Goal: Transaction & Acquisition: Book appointment/travel/reservation

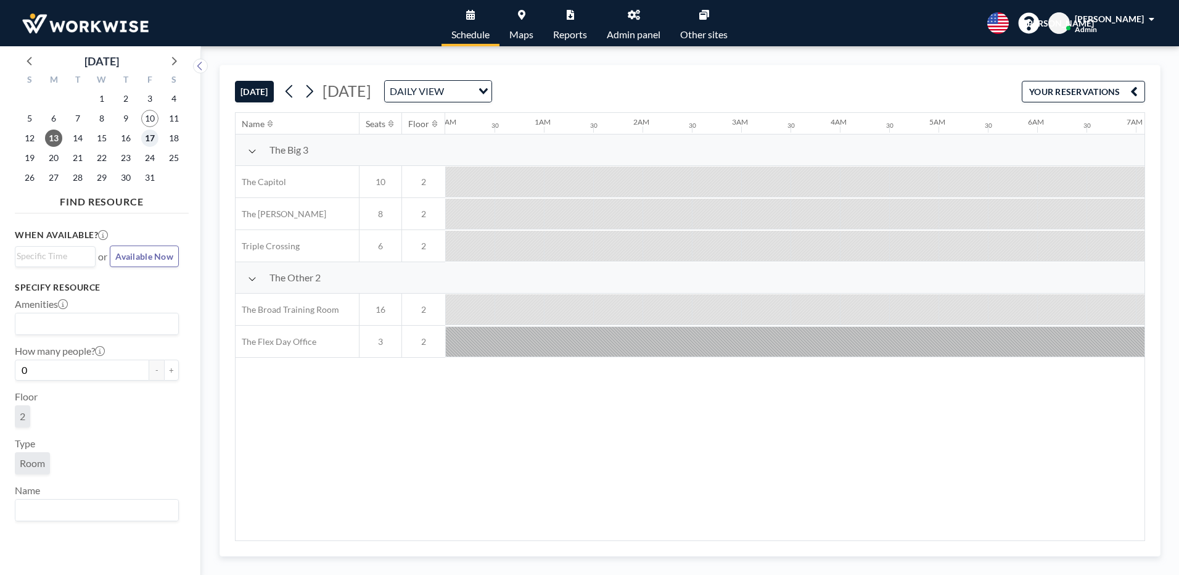
click at [146, 139] on span "17" at bounding box center [149, 137] width 17 height 17
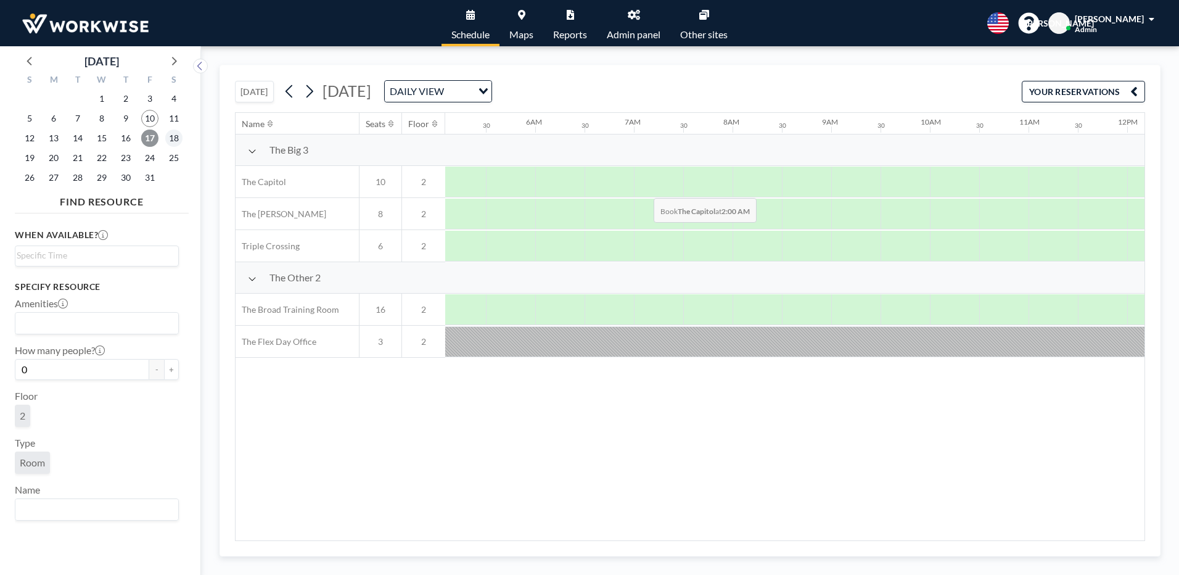
scroll to position [0, 740]
click at [702, 208] on div at bounding box center [716, 214] width 49 height 31
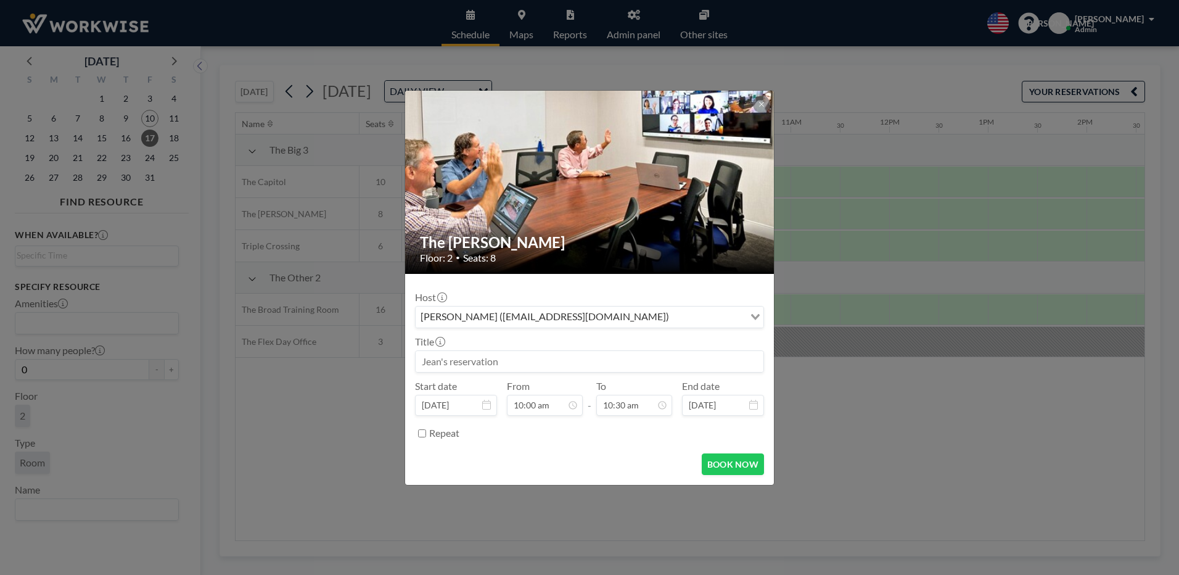
click at [573, 321] on div "[PERSON_NAME] ([EMAIL_ADDRESS][DOMAIN_NAME])" at bounding box center [580, 315] width 329 height 18
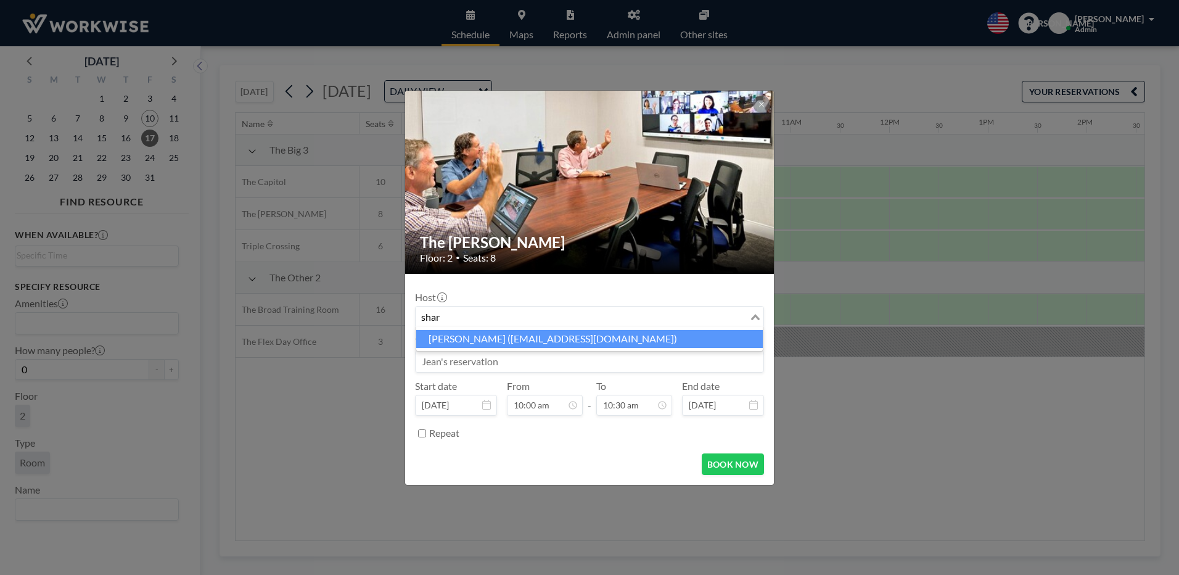
click at [504, 350] on ul "[PERSON_NAME] ([EMAIL_ADDRESS][DOMAIN_NAME])" at bounding box center [590, 339] width 348 height 25
click at [509, 344] on li "[PERSON_NAME] ([EMAIL_ADDRESS][DOMAIN_NAME])" at bounding box center [589, 339] width 347 height 18
type input "shar"
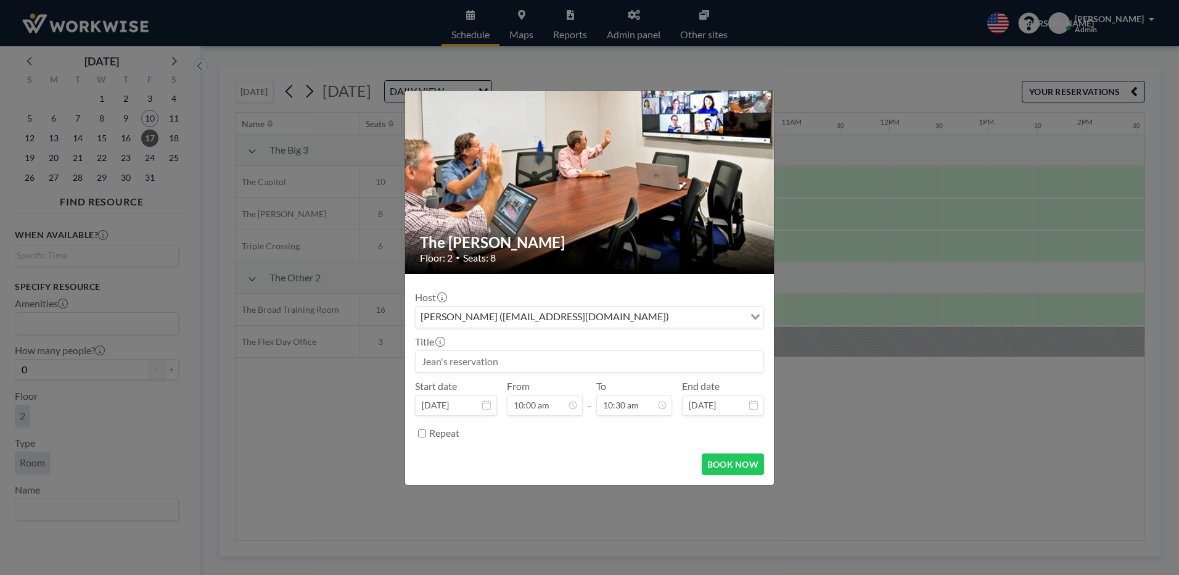
click at [470, 365] on input at bounding box center [590, 361] width 348 height 21
type input "[PERSON_NAME]'s reservation"
click at [741, 464] on button "BOOK NOW" at bounding box center [733, 464] width 62 height 22
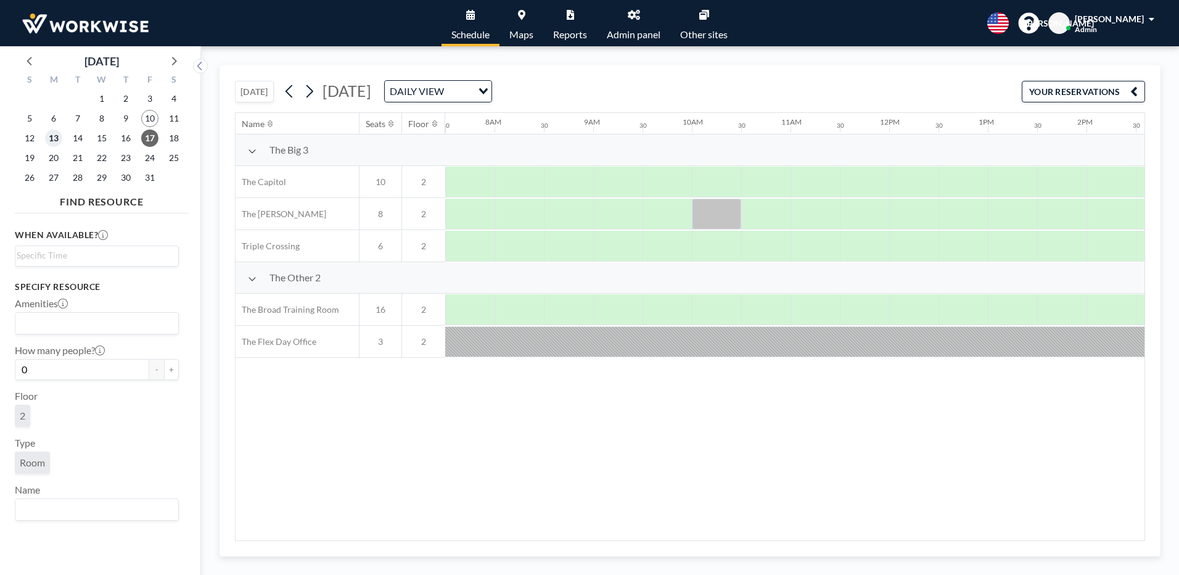
click at [53, 134] on span "13" at bounding box center [53, 137] width 17 height 17
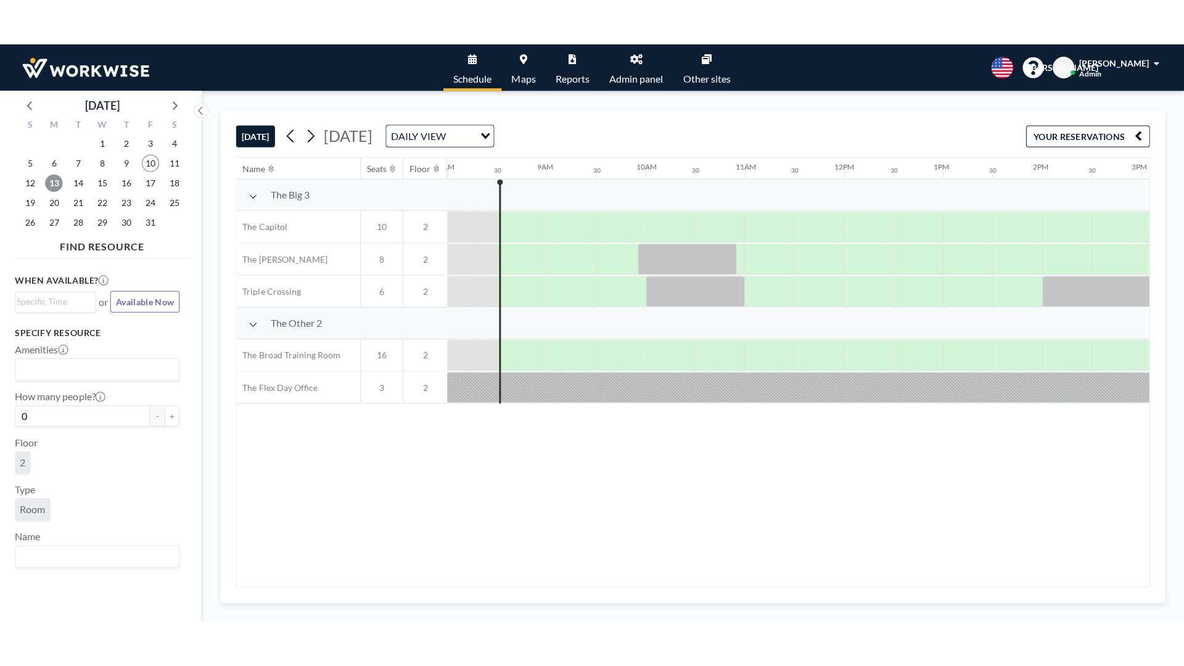
scroll to position [0, 789]
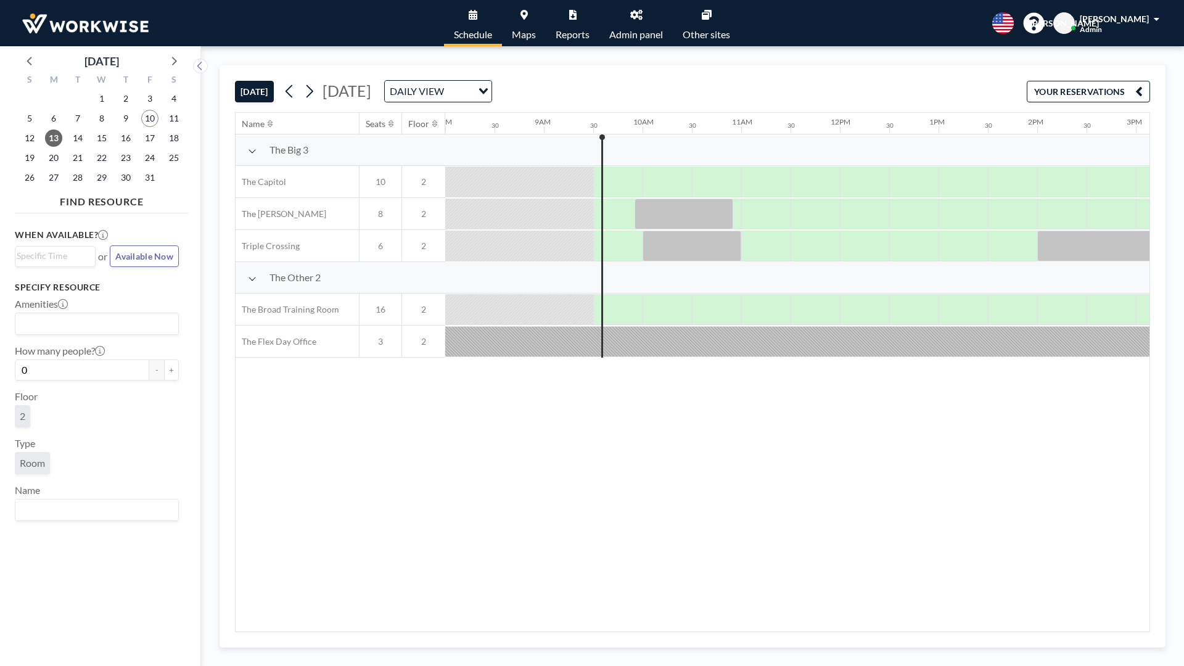
click at [1130, 574] on div "[DATE] [DATE] DAILY VIEW Loading... YOUR RESERVATIONS Name Seats Floor 12AM 30 …" at bounding box center [692, 356] width 983 height 620
drag, startPoint x: 1130, startPoint y: 660, endPoint x: 757, endPoint y: 543, distance: 390.9
click at [757, 543] on div "Name Seats Floor 12AM 30 1AM 30 2AM 30 3AM 30 4AM 30 5AM 30 6AM 30 7AM 30 8AM 3…" at bounding box center [693, 372] width 914 height 519
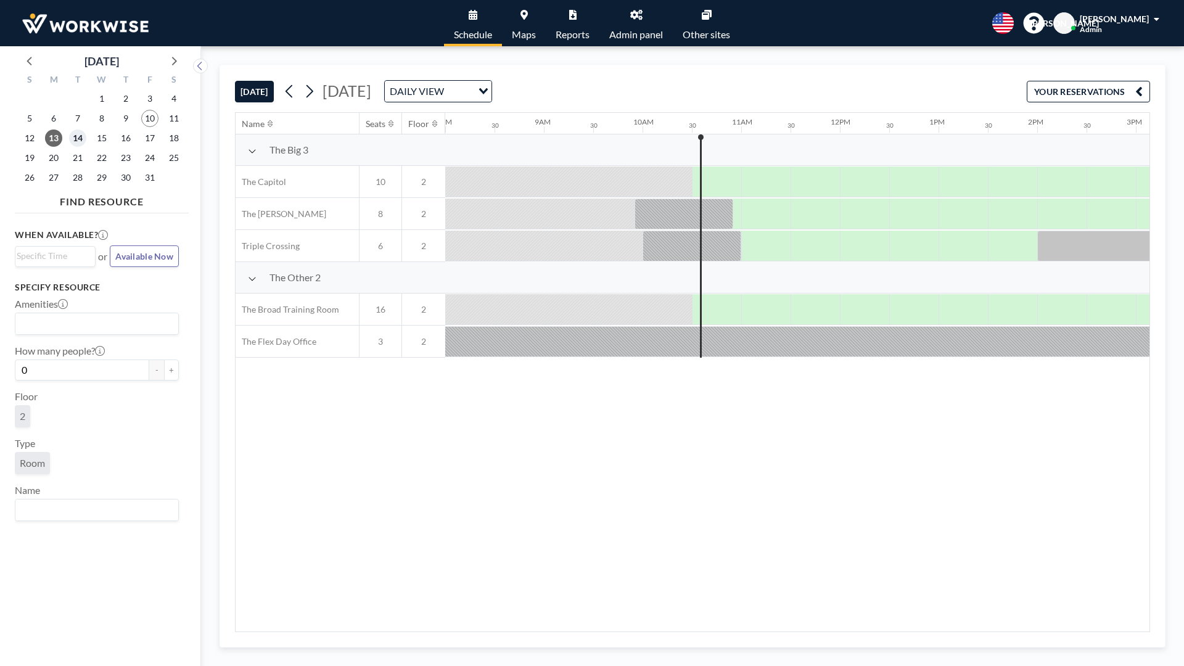
click at [76, 136] on span "14" at bounding box center [77, 137] width 17 height 17
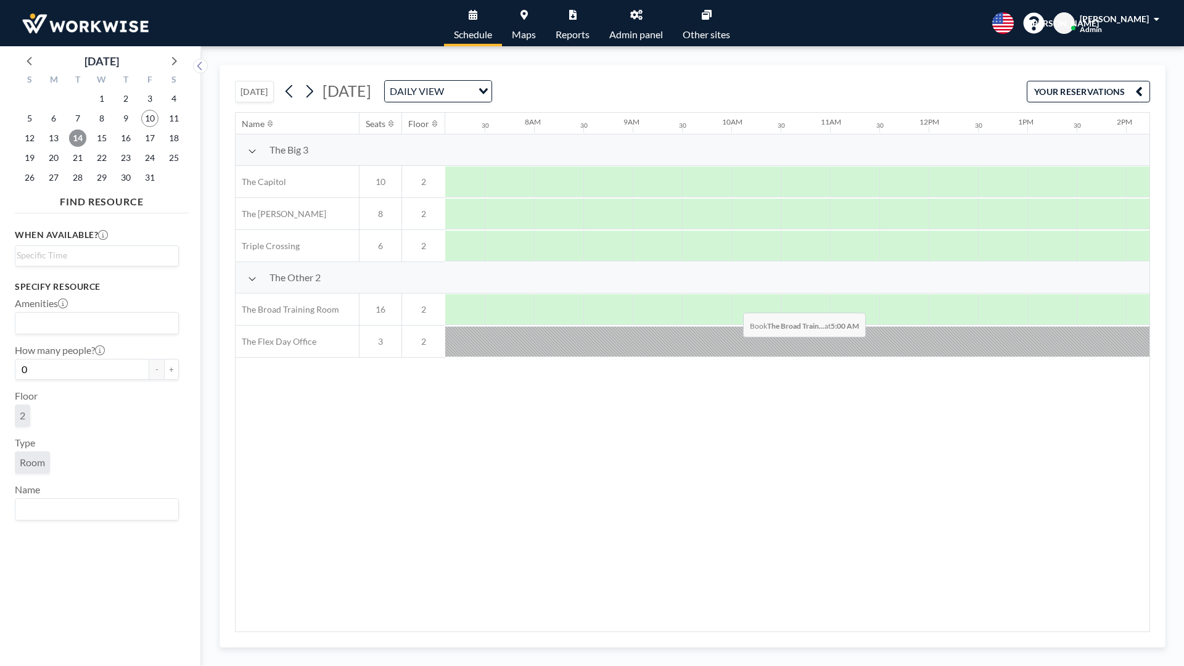
scroll to position [0, 740]
click at [56, 142] on span "13" at bounding box center [53, 137] width 17 height 17
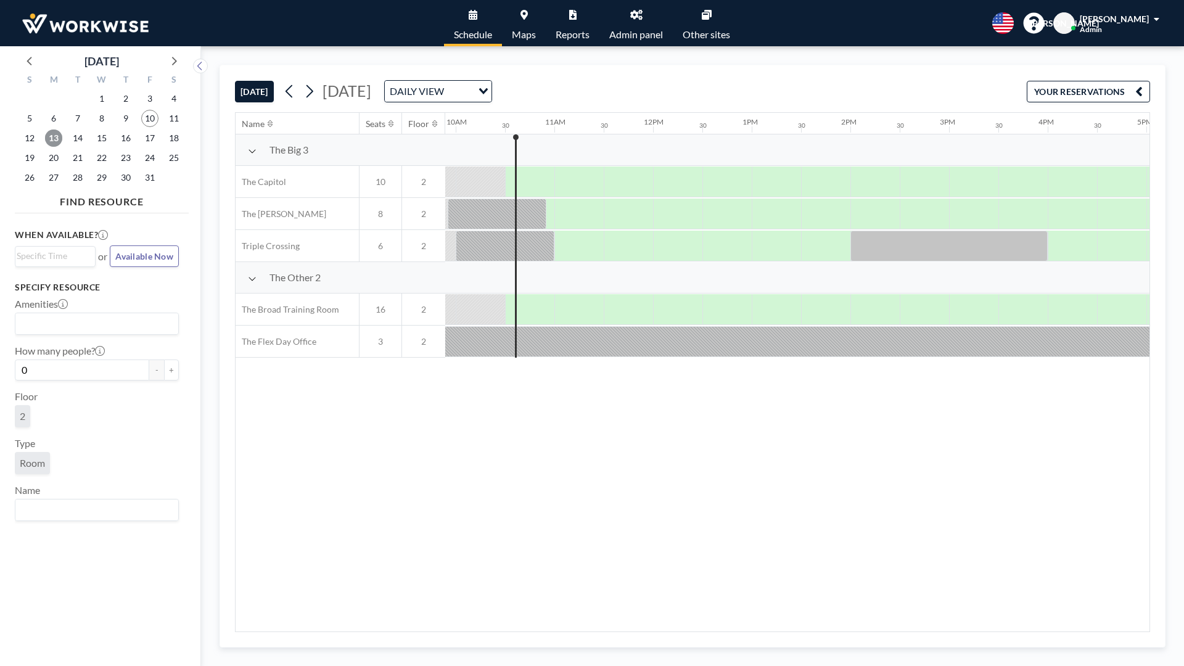
scroll to position [0, 987]
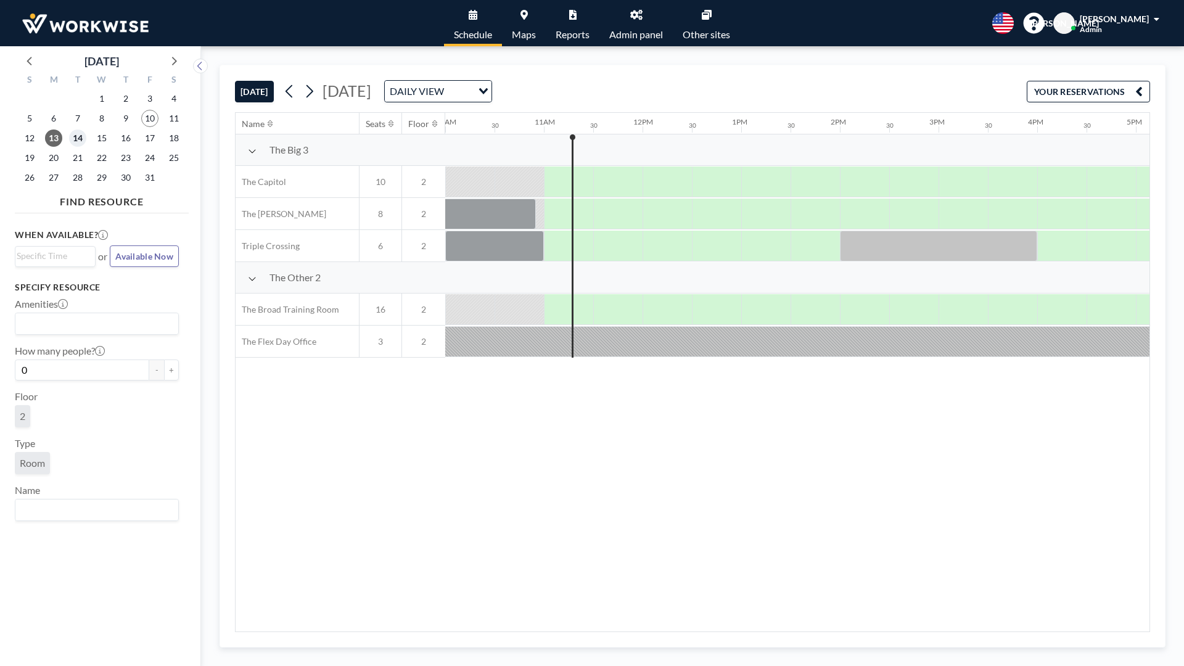
click at [81, 133] on span "14" at bounding box center [77, 137] width 17 height 17
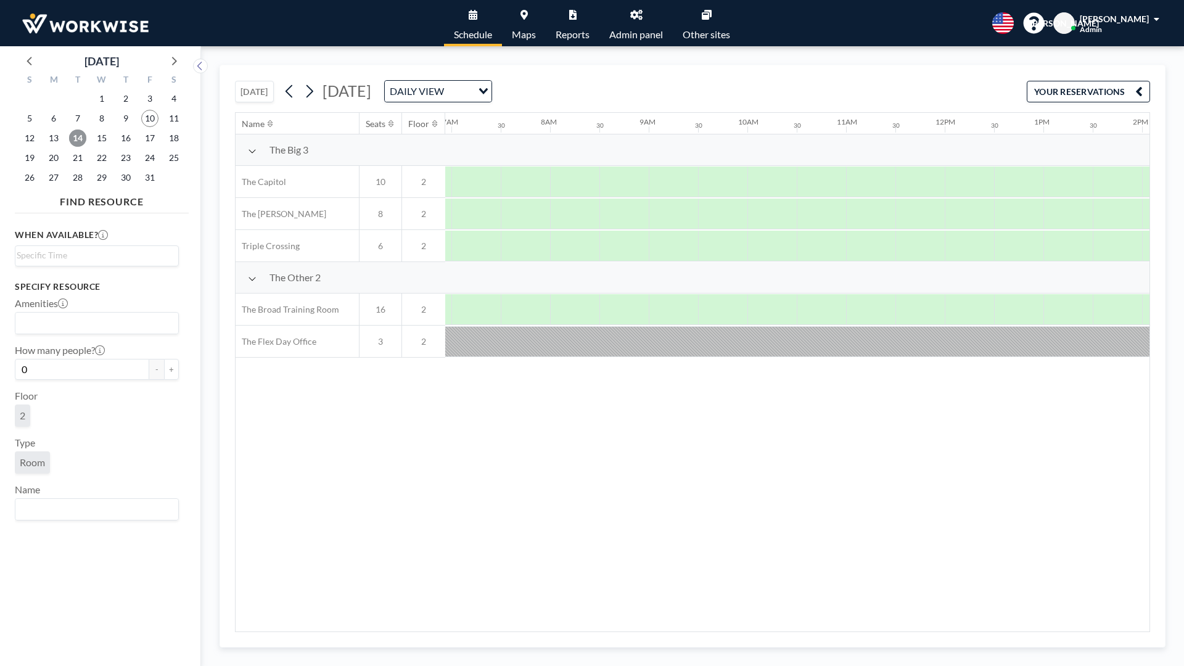
scroll to position [0, 740]
click at [54, 137] on span "13" at bounding box center [53, 137] width 17 height 17
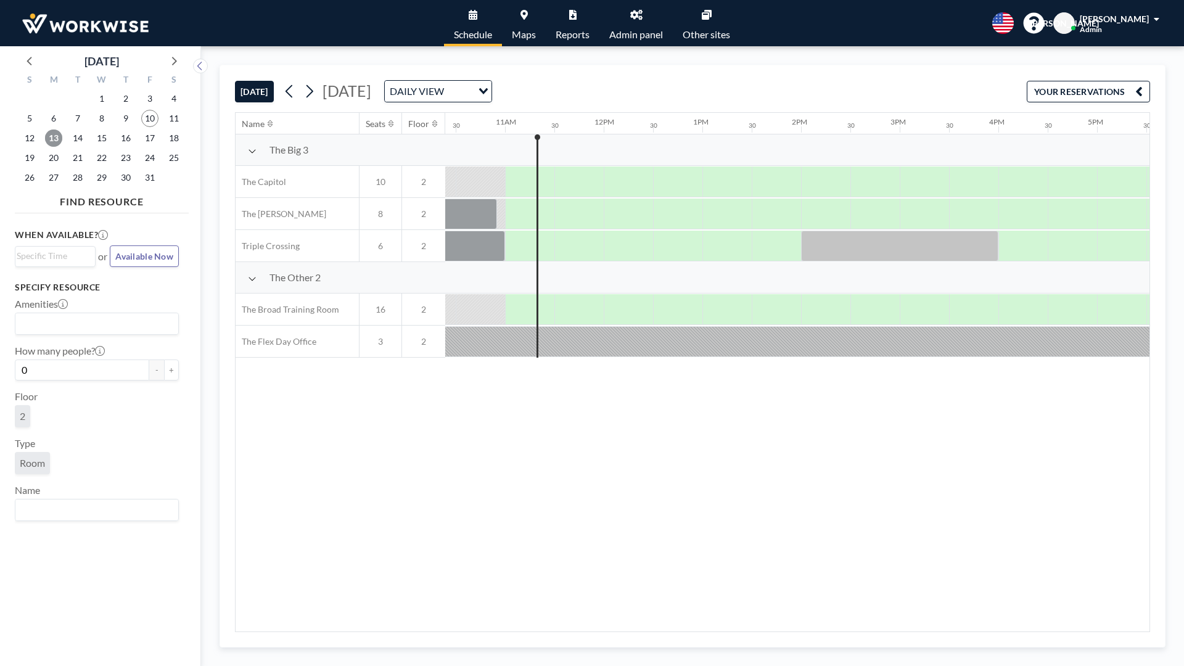
scroll to position [0, 1036]
click at [78, 134] on span "14" at bounding box center [77, 137] width 17 height 17
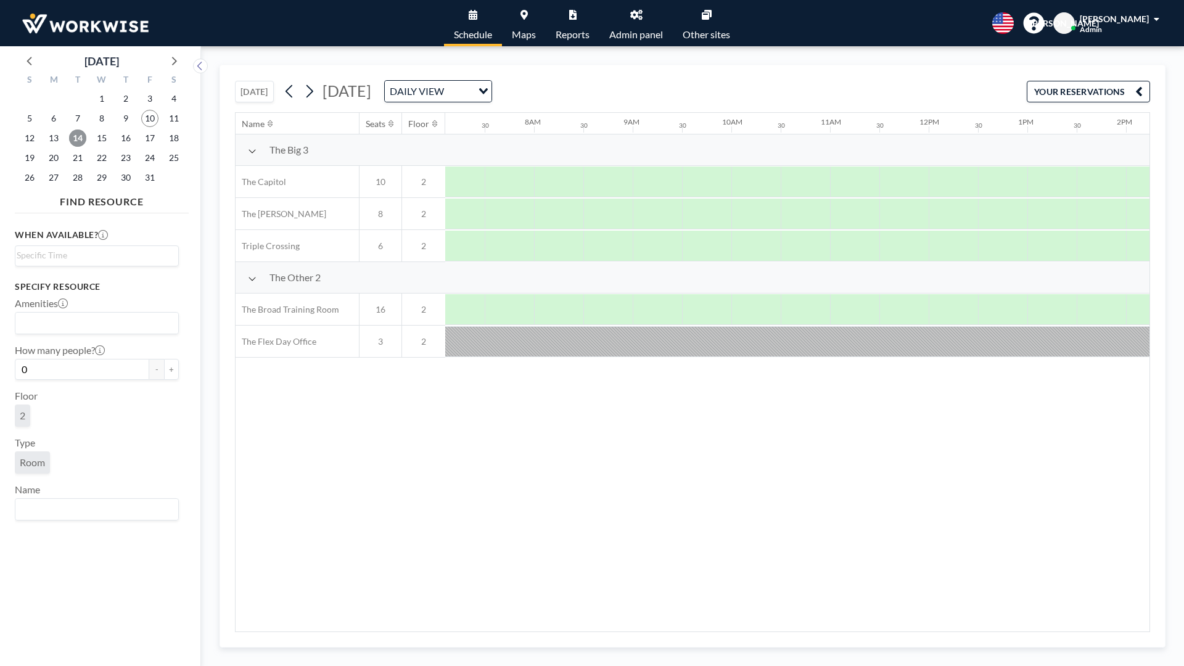
scroll to position [0, 740]
click at [152, 132] on span "17" at bounding box center [149, 137] width 17 height 17
click at [123, 141] on span "16" at bounding box center [125, 137] width 17 height 17
click at [100, 137] on span "15" at bounding box center [101, 137] width 17 height 17
click at [47, 134] on span "13" at bounding box center [53, 137] width 17 height 17
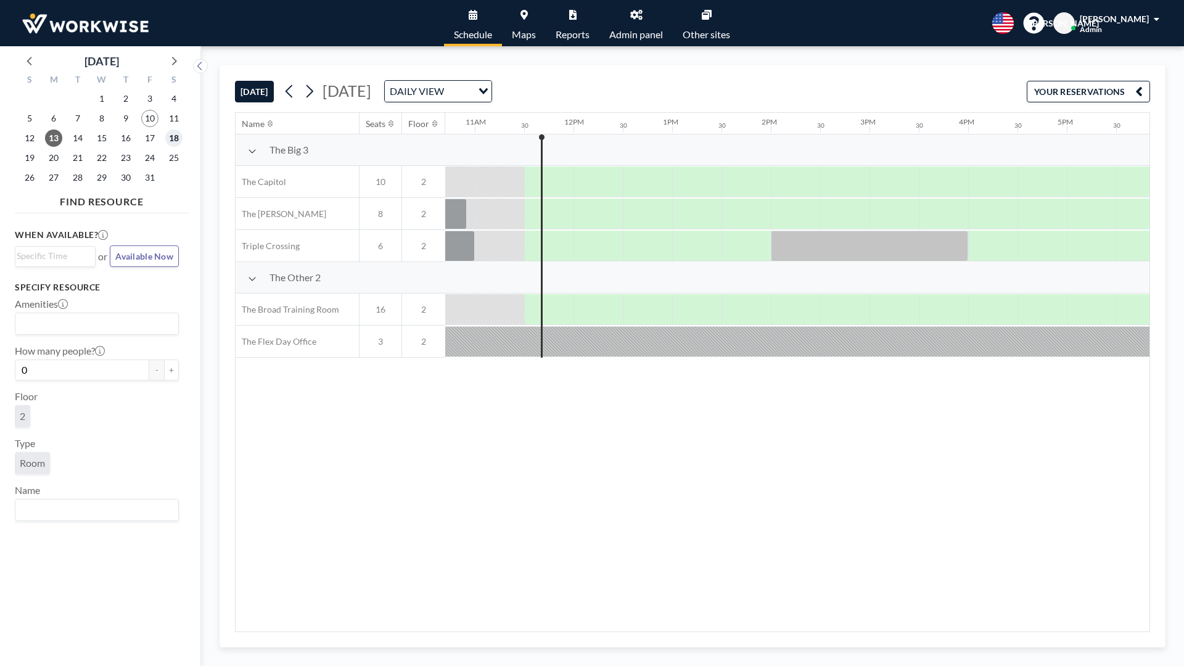
click at [175, 138] on span "18" at bounding box center [173, 137] width 17 height 17
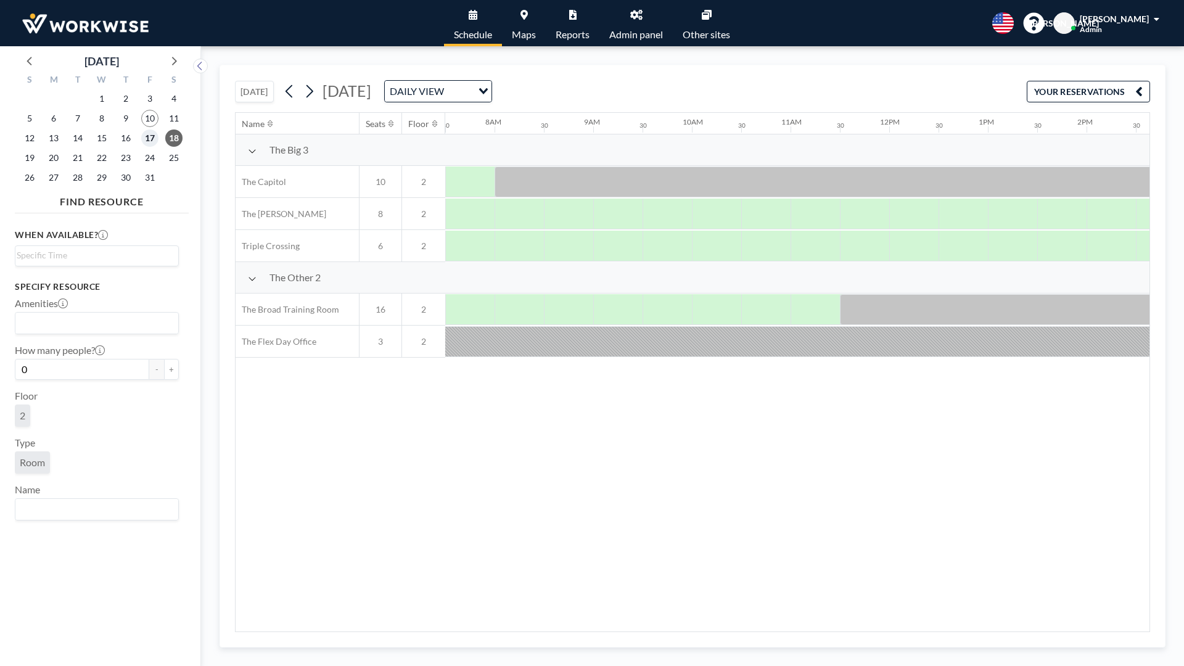
click at [148, 139] on span "17" at bounding box center [149, 137] width 17 height 17
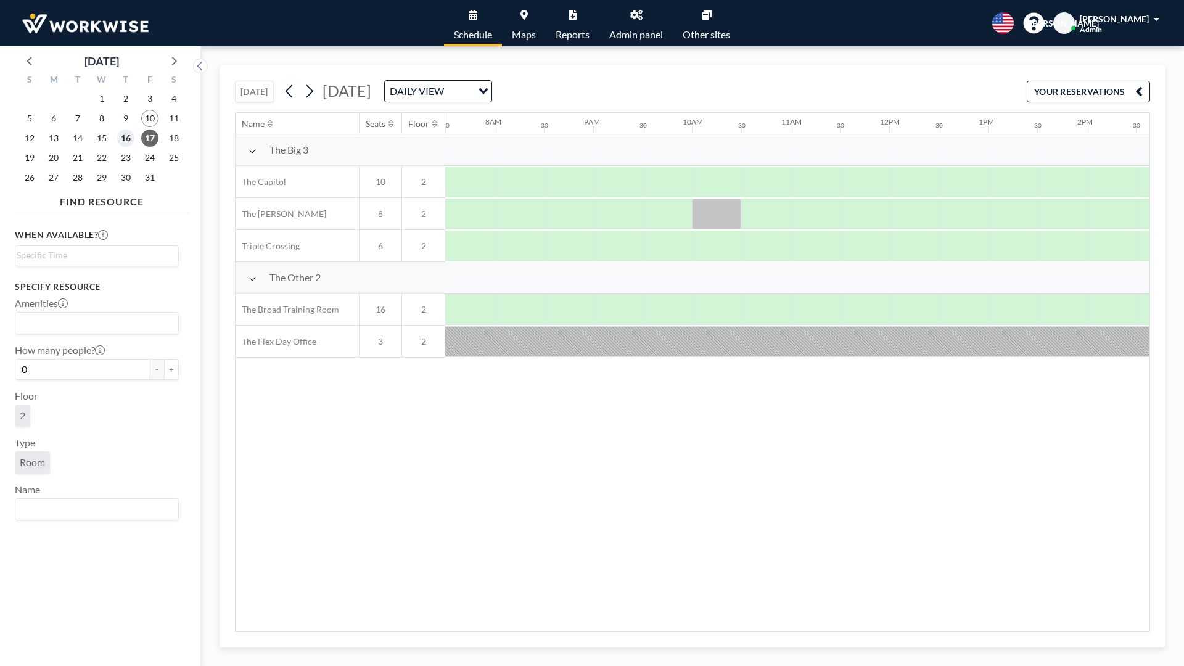
click at [127, 135] on span "16" at bounding box center [125, 137] width 17 height 17
click at [46, 134] on span "13" at bounding box center [53, 137] width 17 height 17
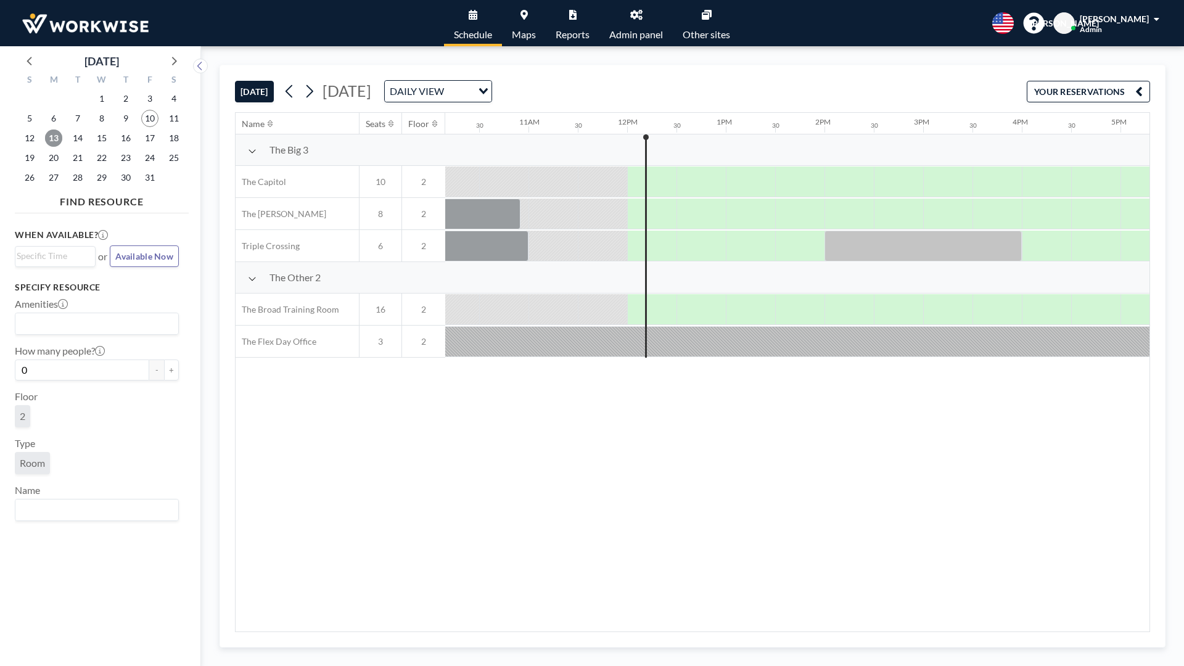
scroll to position [0, 1135]
